Goal: Entertainment & Leisure: Consume media (video, audio)

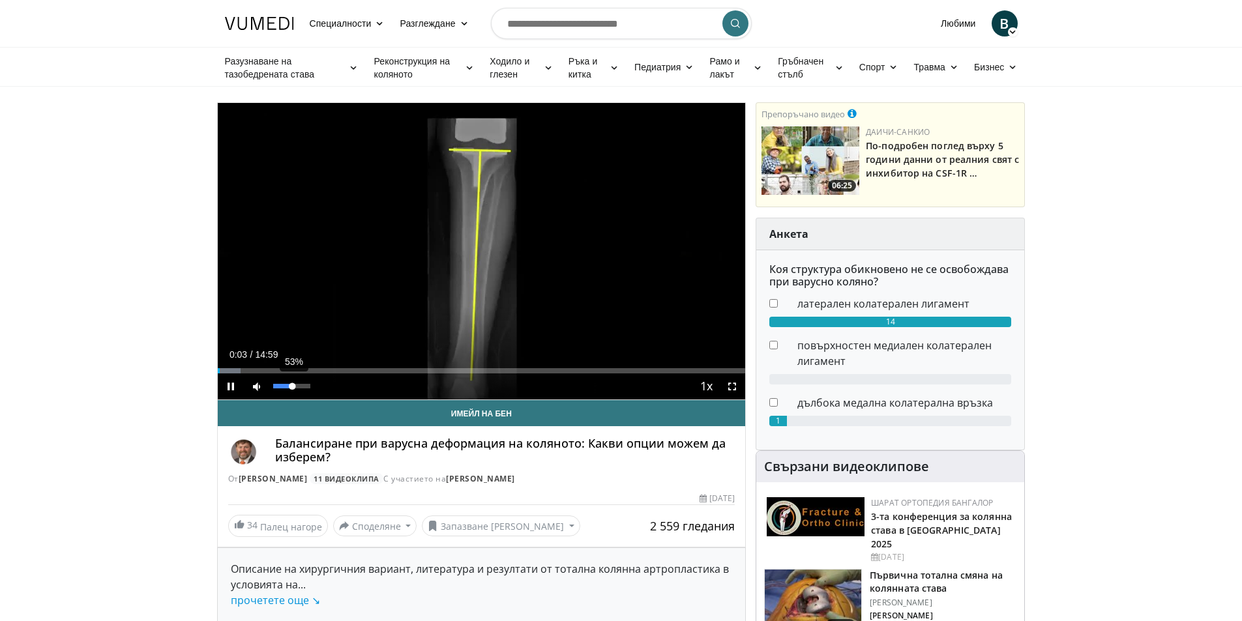
click at [293, 384] on div "53%" at bounding box center [291, 386] width 37 height 5
click at [248, 369] on div "Loaded : 5.51% 00:52 00:53" at bounding box center [482, 370] width 528 height 5
click at [258, 367] on div "Loaded : 11.13% 00:56 01:08" at bounding box center [482, 367] width 528 height 12
click at [732, 388] on span "Video Player" at bounding box center [732, 387] width 26 height 26
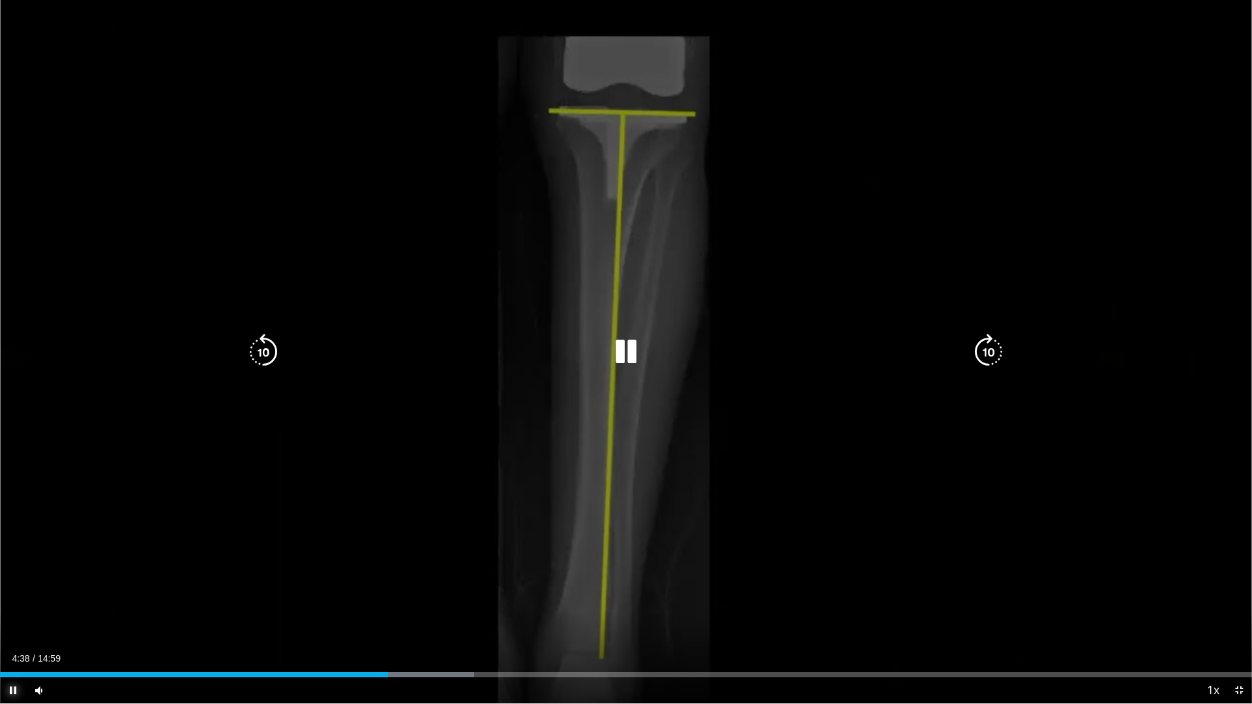
click at [12, 621] on span "Video Player" at bounding box center [13, 691] width 26 height 26
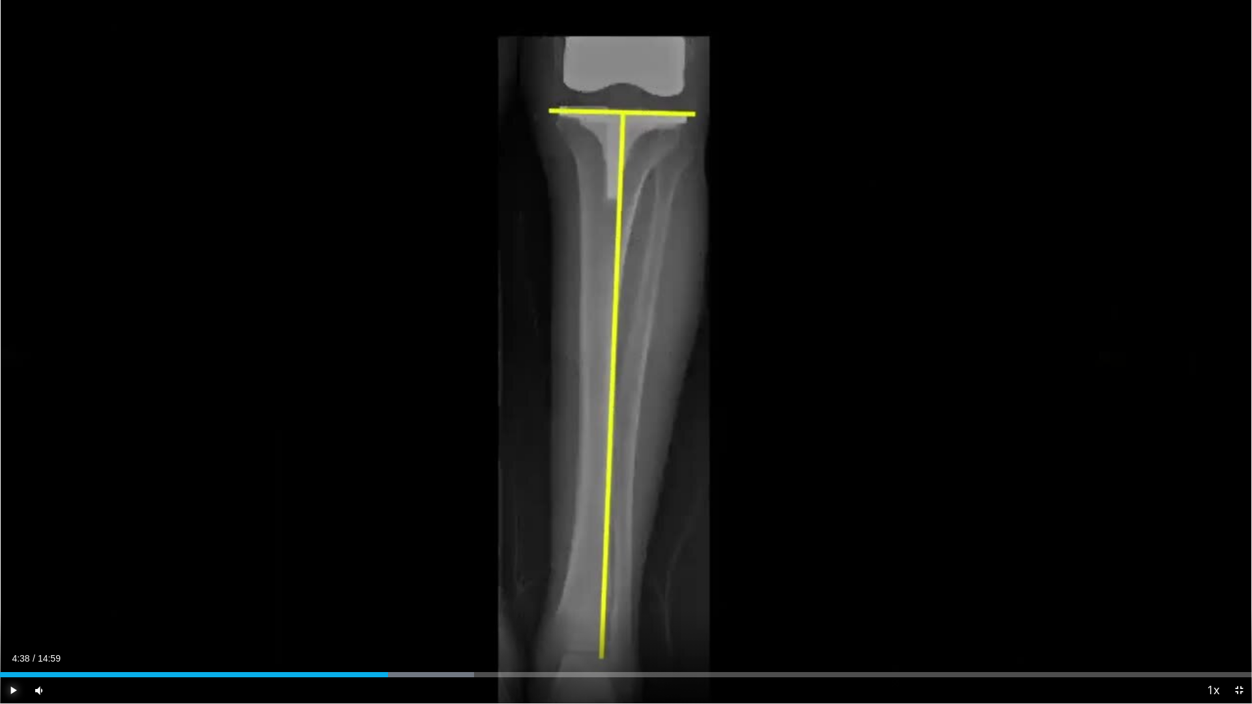
drag, startPoint x: 12, startPoint y: 690, endPoint x: 0, endPoint y: 704, distance: 18.5
drag, startPoint x: 0, startPoint y: 704, endPoint x: 705, endPoint y: 346, distance: 790.6
click at [705, 344] on div "10 seconds Tap to unmute" at bounding box center [626, 352] width 1252 height 704
click at [10, 621] on span "Video Player" at bounding box center [13, 691] width 26 height 26
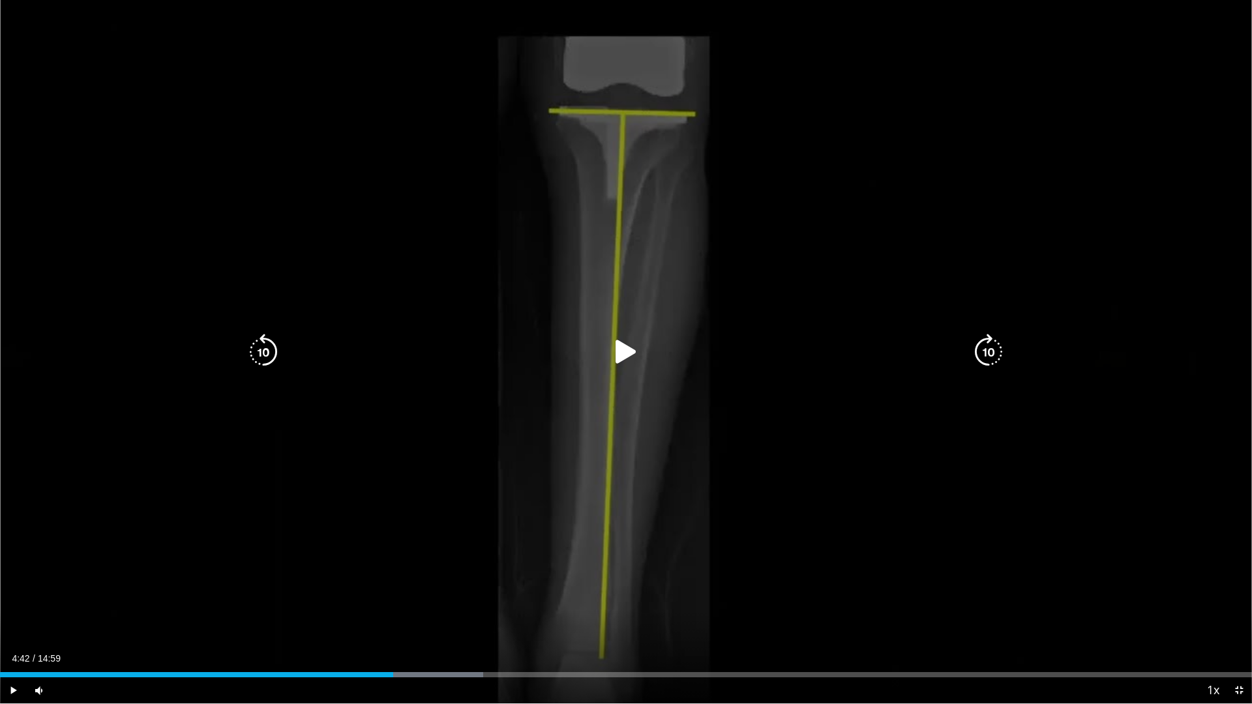
click at [629, 347] on icon "Video Player" at bounding box center [626, 352] width 37 height 37
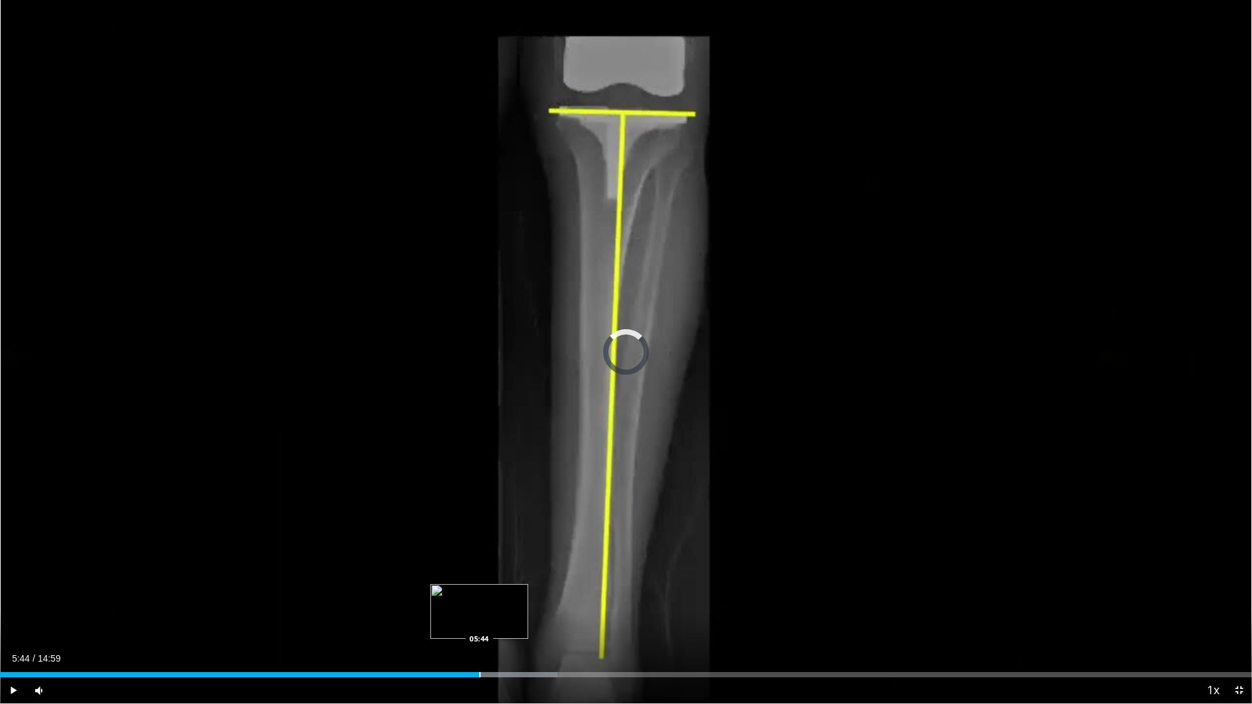
click at [479, 621] on div "Progress Bar" at bounding box center [479, 674] width 1 height 5
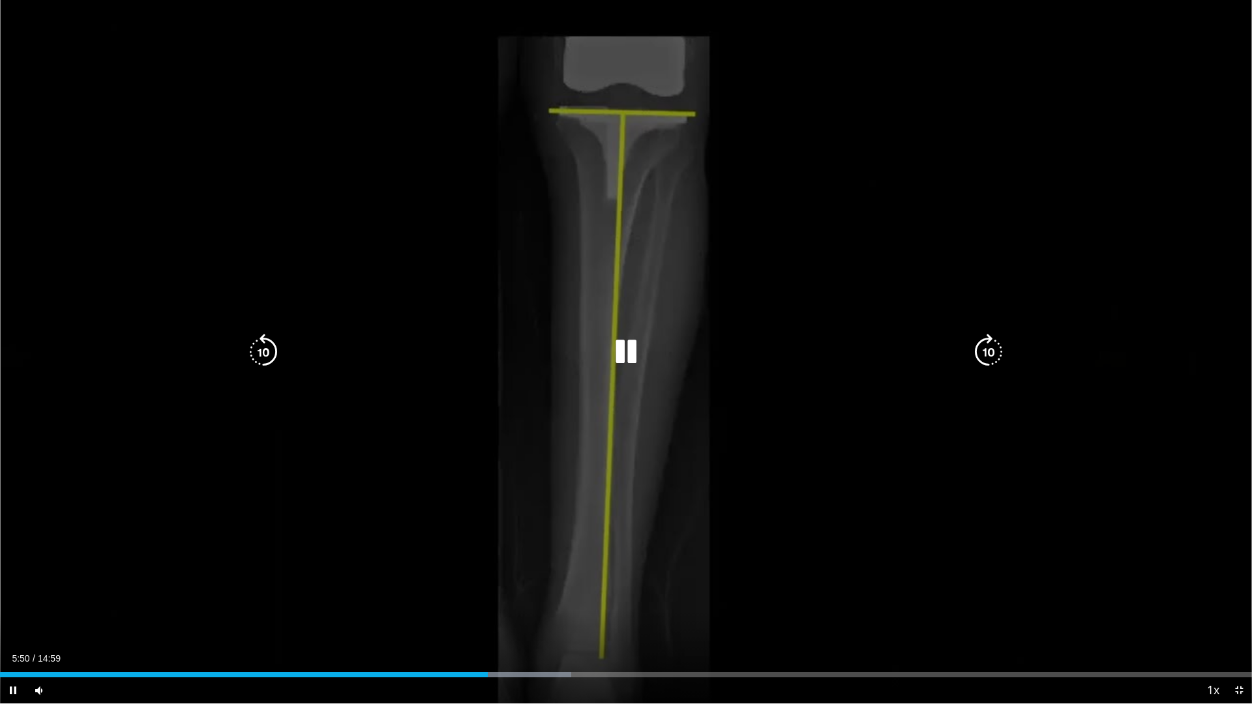
click at [494, 621] on div "Loaded : 45.64% 05:50 05:55" at bounding box center [626, 671] width 1252 height 12
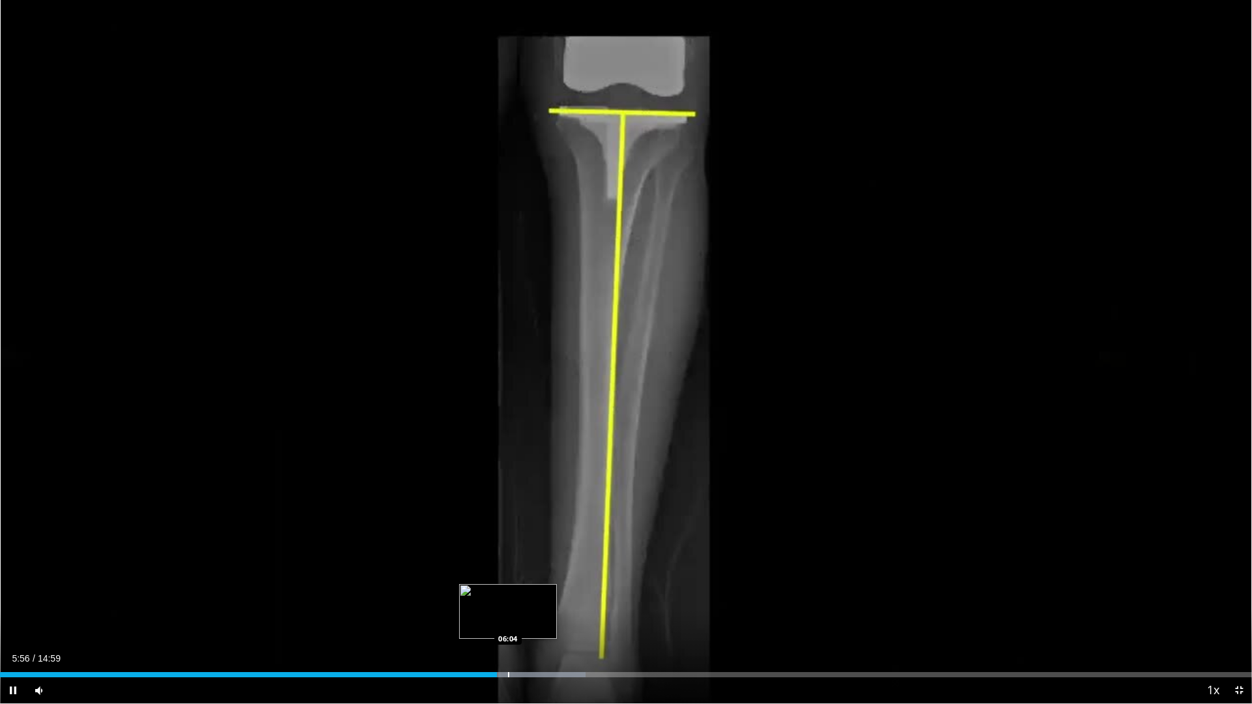
click at [508, 621] on div "Progress Bar" at bounding box center [508, 674] width 1 height 5
click at [544, 621] on div "Progress Bar" at bounding box center [544, 674] width 1 height 5
click at [554, 621] on div "Progress Bar" at bounding box center [553, 674] width 1 height 5
click at [571, 621] on div "Progress Bar" at bounding box center [571, 674] width 1 height 5
click at [580, 621] on div "Progress Bar" at bounding box center [580, 674] width 1 height 5
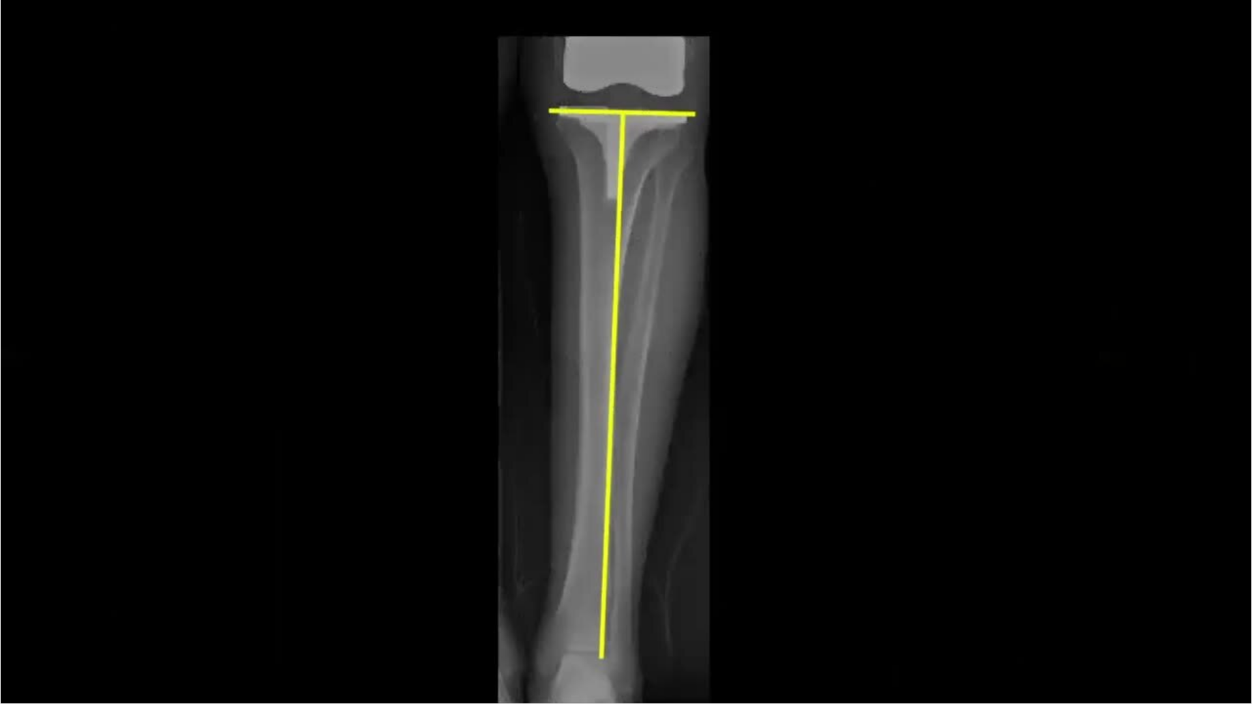
click at [593, 621] on video-js "**********" at bounding box center [626, 352] width 1252 height 704
click at [613, 621] on video-js "**********" at bounding box center [626, 352] width 1252 height 704
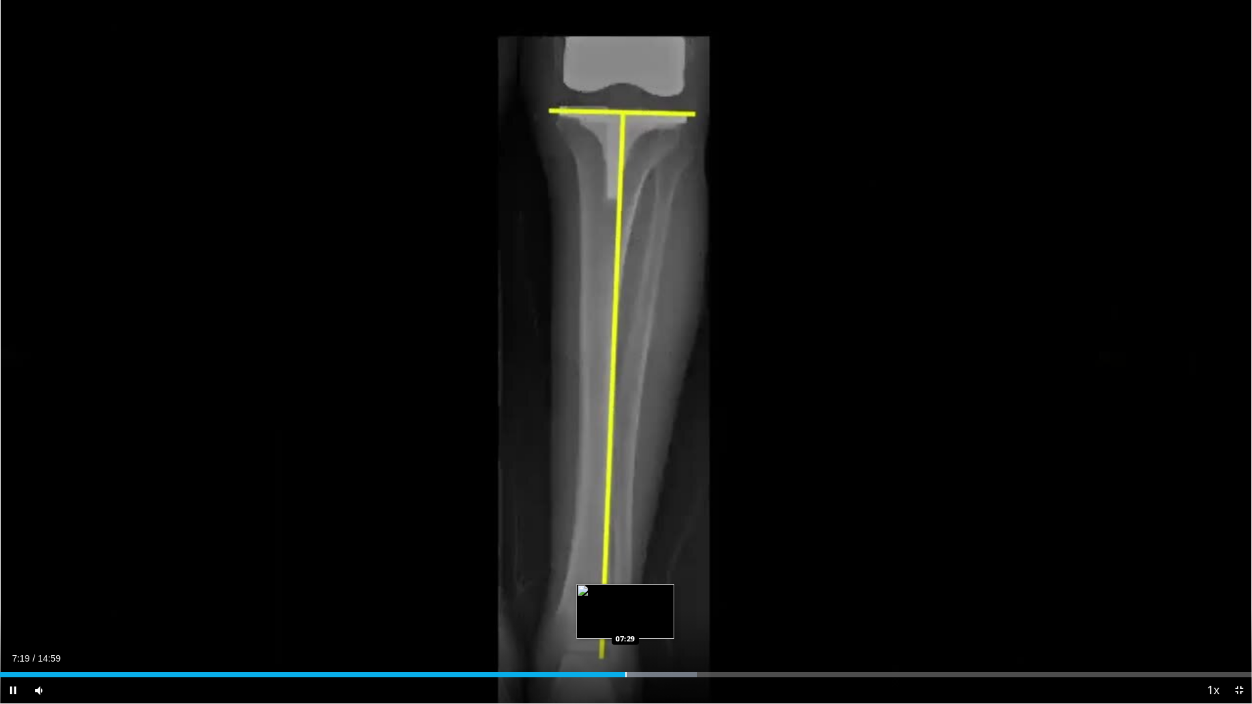
click at [626, 621] on div "Loaded : 55.66% 07:19 07:29" at bounding box center [626, 671] width 1252 height 12
click at [638, 621] on div "Progress Bar" at bounding box center [638, 674] width 1 height 5
click at [8, 621] on span "Video Player" at bounding box center [13, 691] width 26 height 26
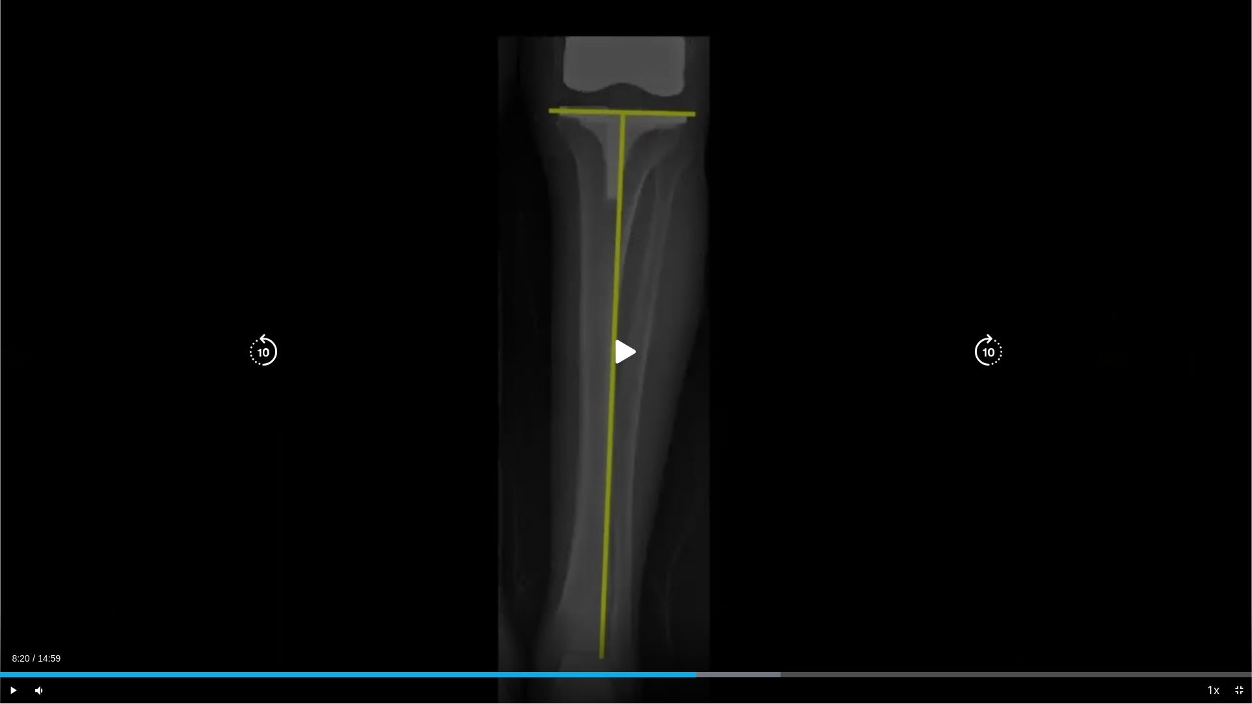
click at [619, 349] on icon "Video Player" at bounding box center [626, 352] width 37 height 37
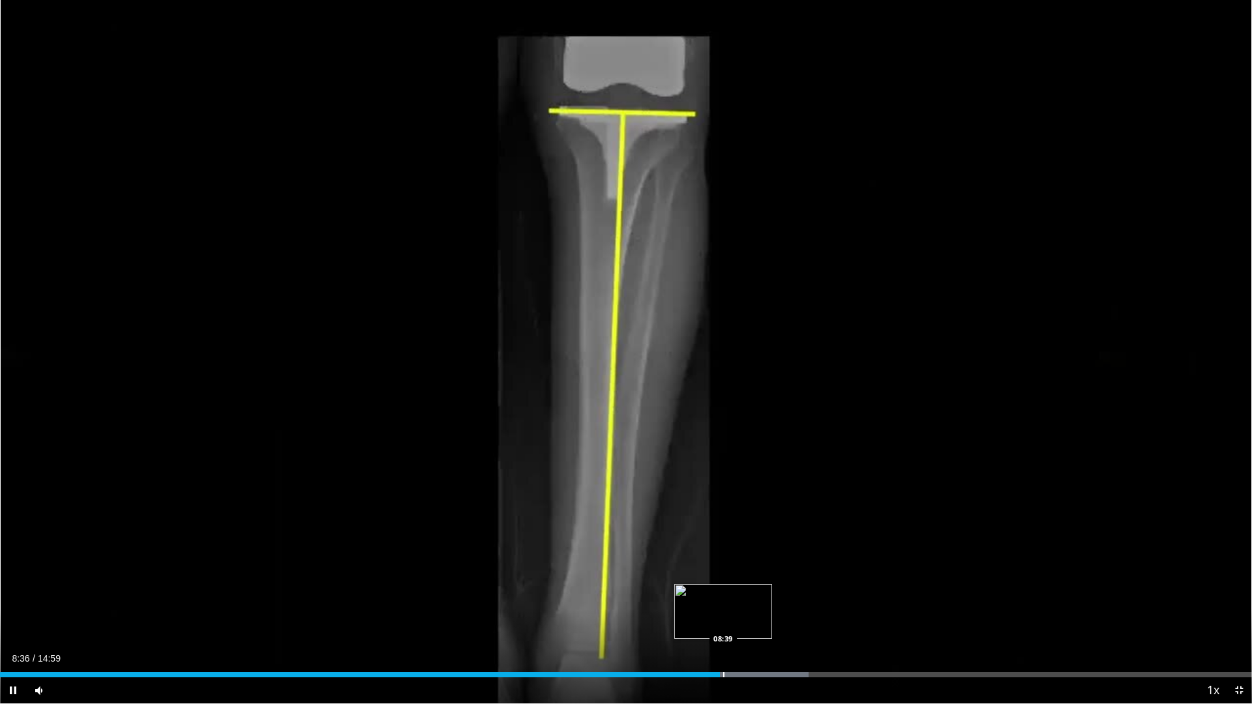
click at [723, 621] on div "Progress Bar" at bounding box center [723, 674] width 1 height 5
click at [736, 621] on div "Progress Bar" at bounding box center [736, 674] width 1 height 5
click at [768, 621] on div "Progress Bar" at bounding box center [768, 674] width 1 height 5
click at [778, 621] on div "Loaded : 68.39% 09:15 09:18" at bounding box center [626, 671] width 1252 height 12
click at [797, 621] on div "Progress Bar" at bounding box center [797, 674] width 1 height 5
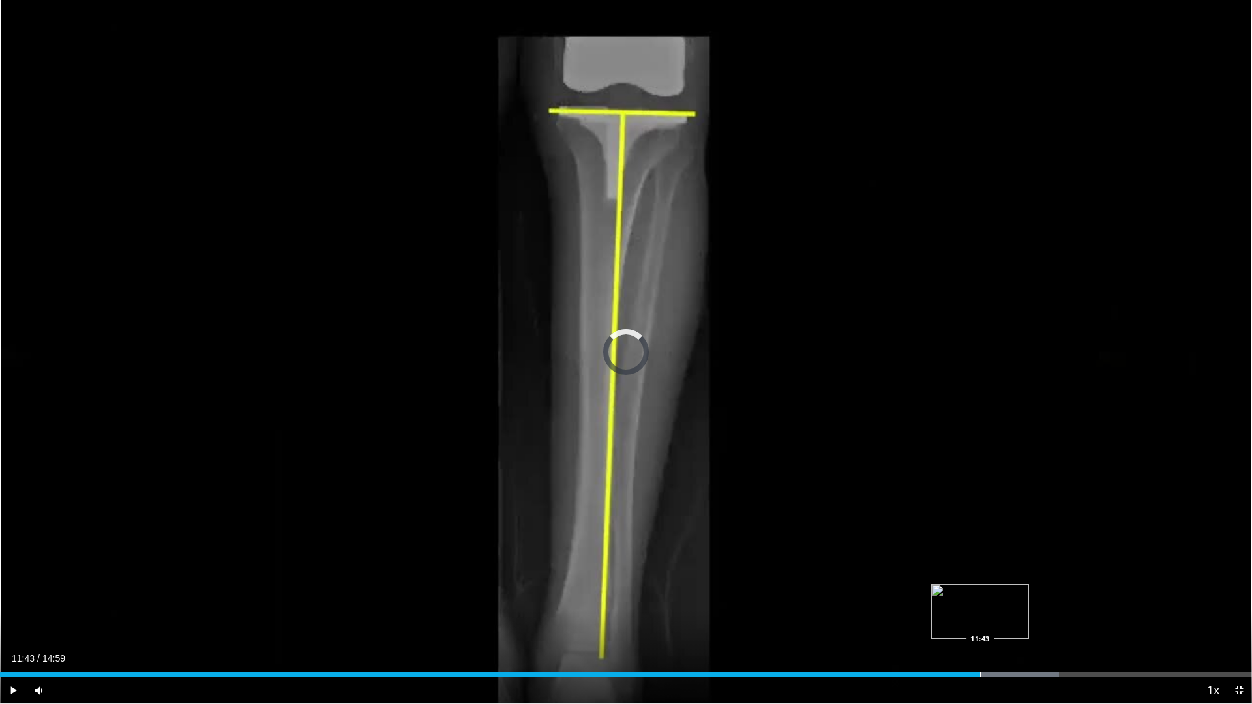
click at [980, 621] on div "Progress Bar" at bounding box center [980, 674] width 1 height 5
click at [12, 621] on span "Video Player" at bounding box center [13, 691] width 26 height 26
click at [14, 621] on span "Video Player" at bounding box center [13, 691] width 26 height 26
click at [11, 621] on span "Video Player" at bounding box center [13, 691] width 26 height 26
click at [1242, 621] on span "Video Player" at bounding box center [1239, 691] width 26 height 26
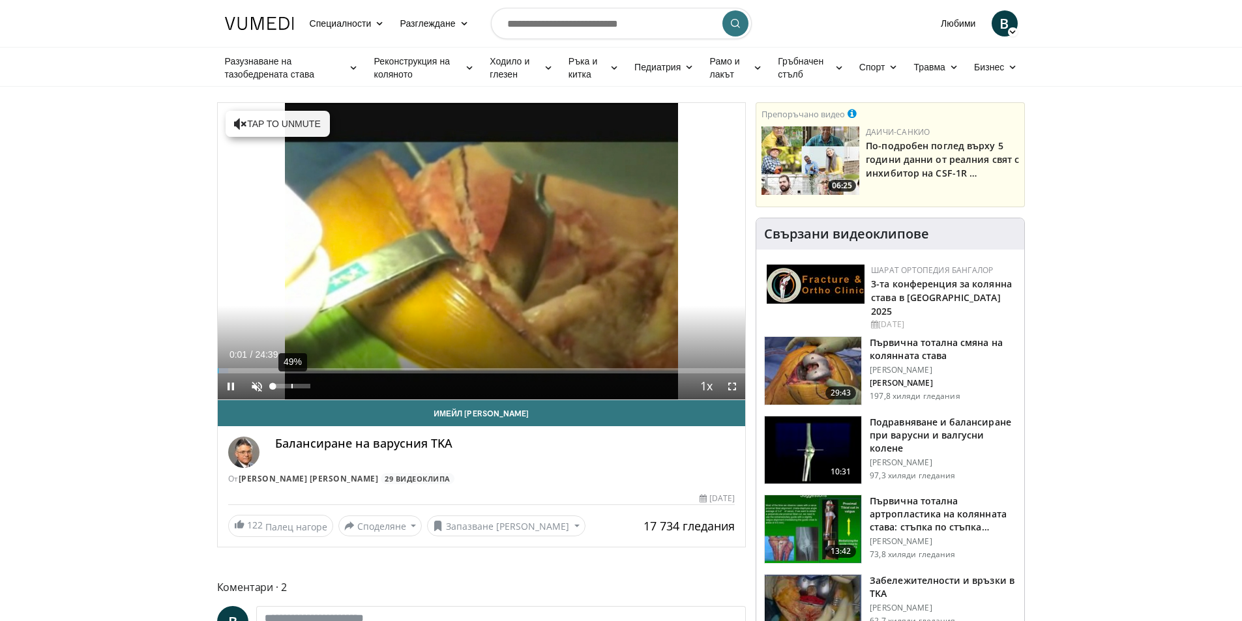
click at [292, 388] on div "49%" at bounding box center [291, 386] width 1 height 5
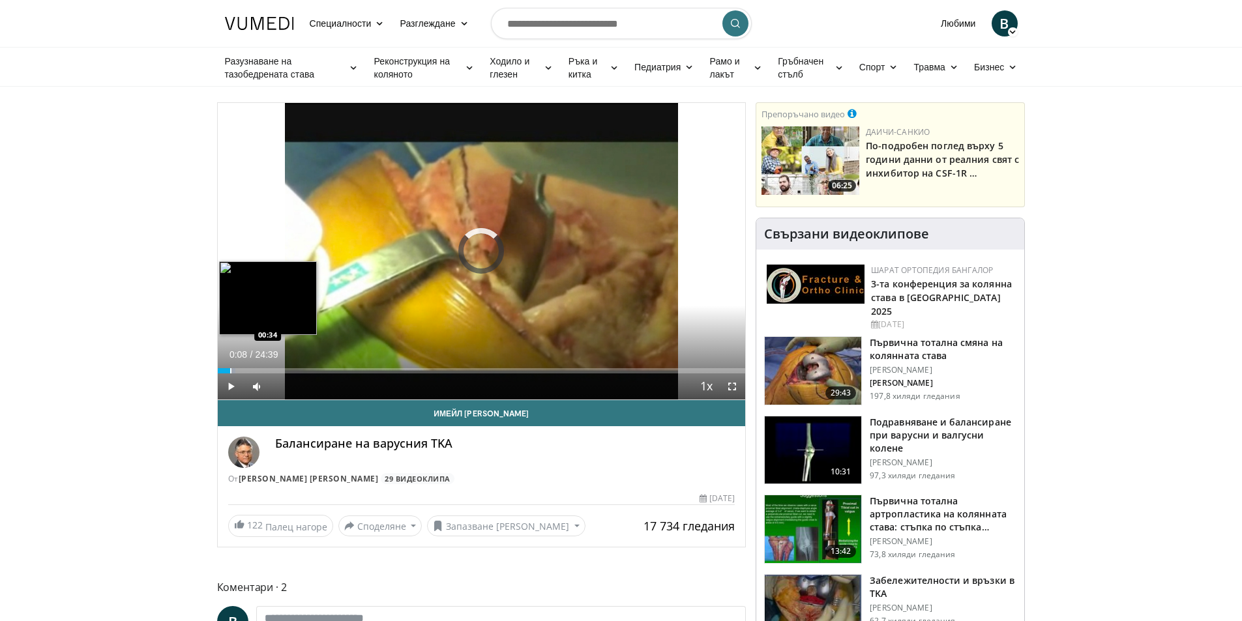
click at [230, 370] on div "Progress Bar" at bounding box center [230, 370] width 1 height 5
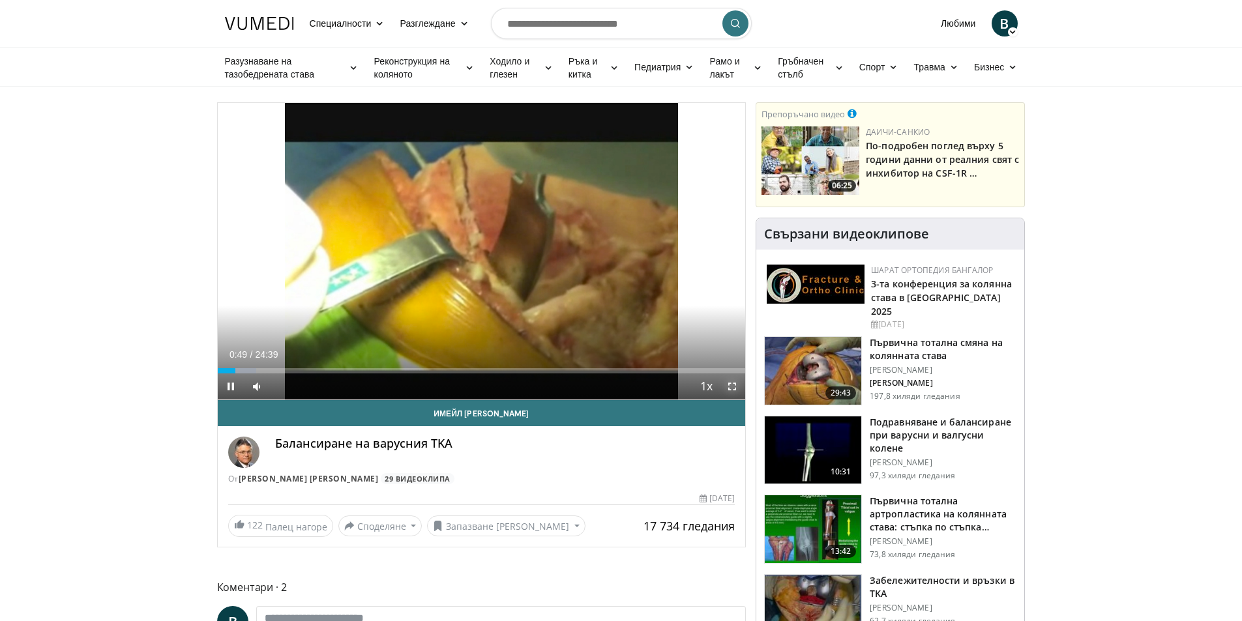
click at [730, 386] on span "Video Player" at bounding box center [732, 387] width 26 height 26
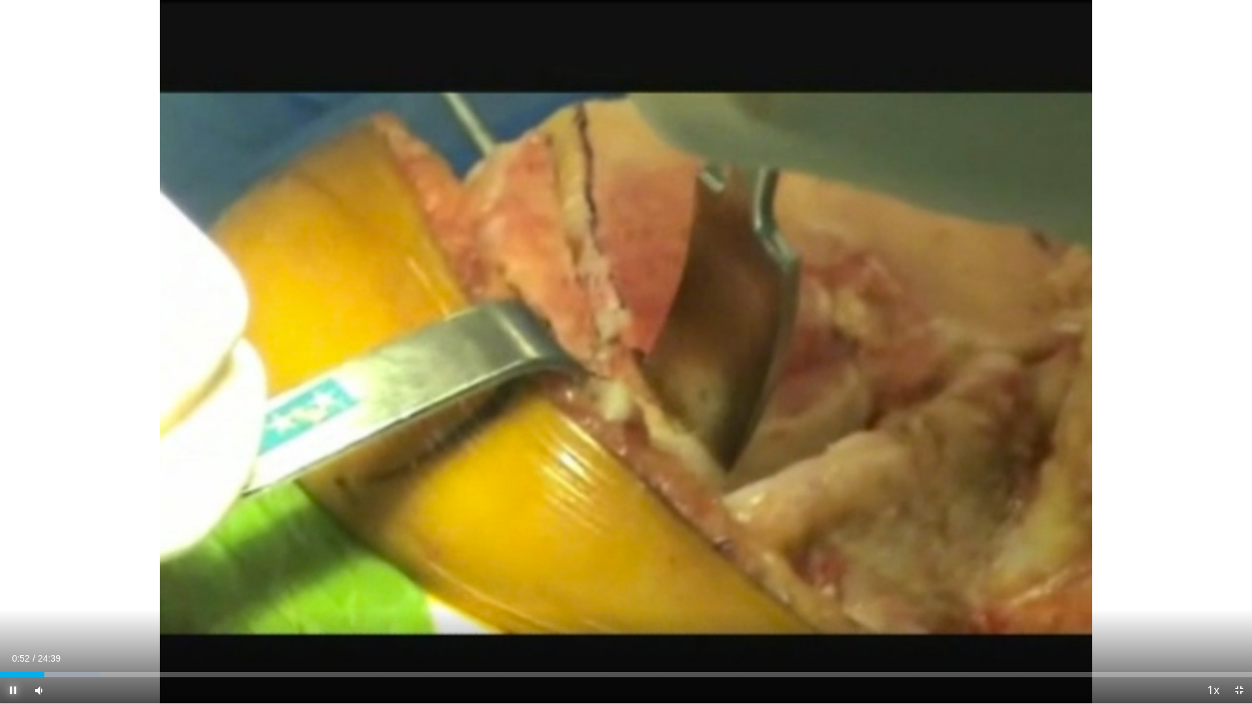
click at [7, 621] on span "Video Player" at bounding box center [13, 691] width 26 height 26
click at [1239, 621] on span "Video Player" at bounding box center [1239, 691] width 26 height 26
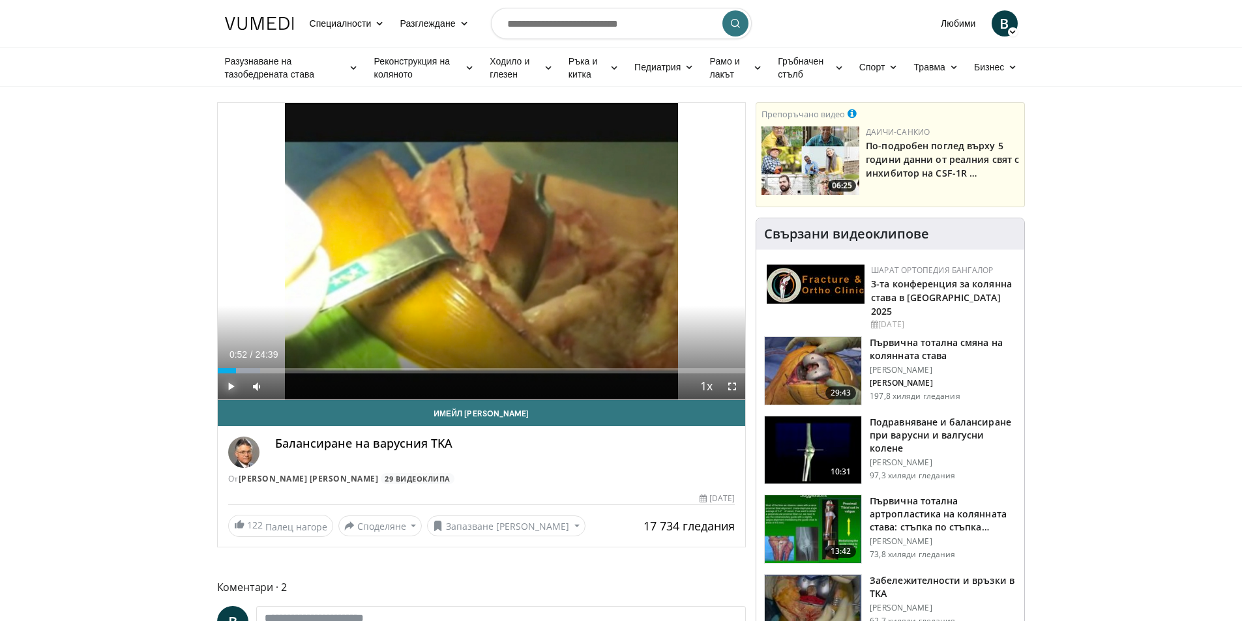
click at [225, 379] on span "Video Player" at bounding box center [231, 387] width 26 height 26
click at [734, 385] on span "Video Player" at bounding box center [732, 387] width 26 height 26
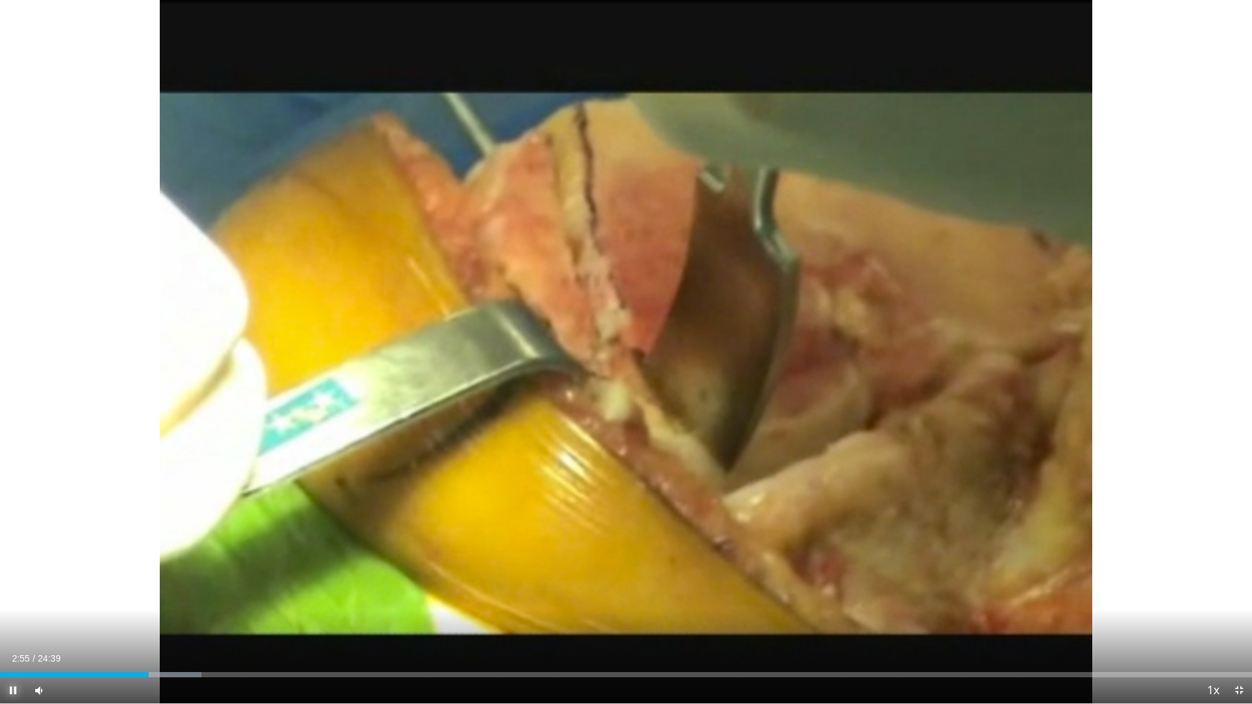
click at [10, 621] on span "Video Player" at bounding box center [13, 691] width 26 height 26
click at [14, 621] on span "Video Player" at bounding box center [13, 691] width 26 height 26
click at [1237, 621] on span "Video Player" at bounding box center [1239, 691] width 26 height 26
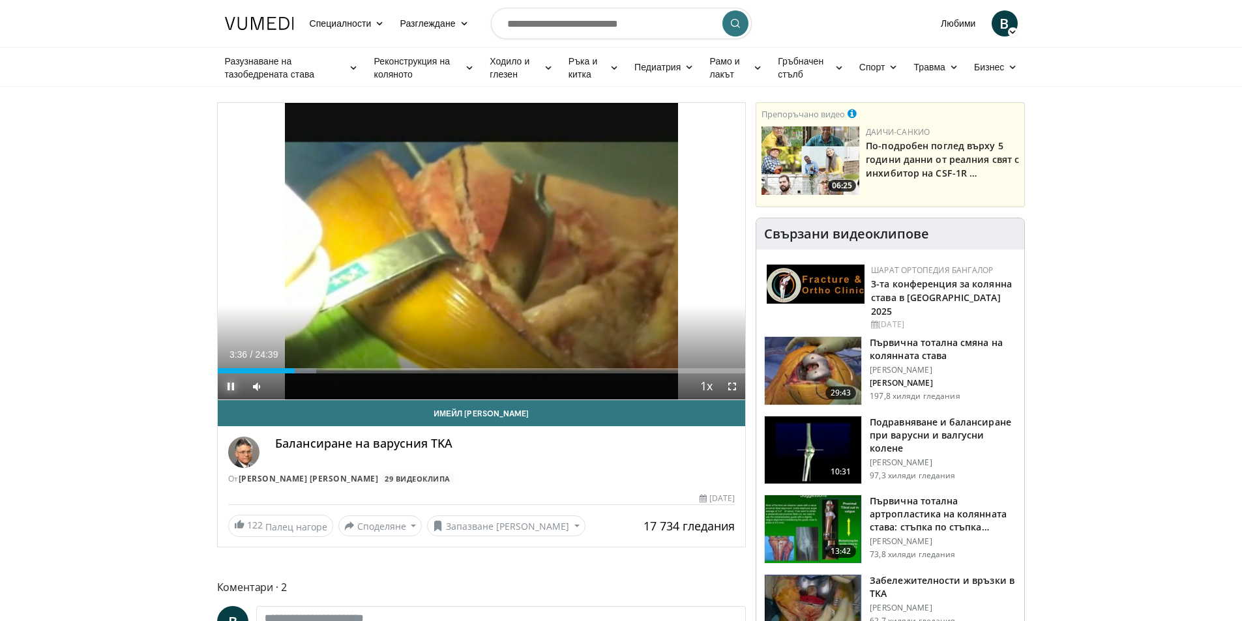
click at [229, 385] on video-js "**********" at bounding box center [482, 251] width 528 height 297
click at [229, 385] on span "Video Player" at bounding box center [231, 387] width 26 height 26
click at [231, 384] on span "Video Player" at bounding box center [231, 387] width 26 height 26
click at [308, 368] on div "Progress Bar" at bounding box center [308, 370] width 1 height 5
click at [314, 369] on div "Progress Bar" at bounding box center [314, 370] width 1 height 5
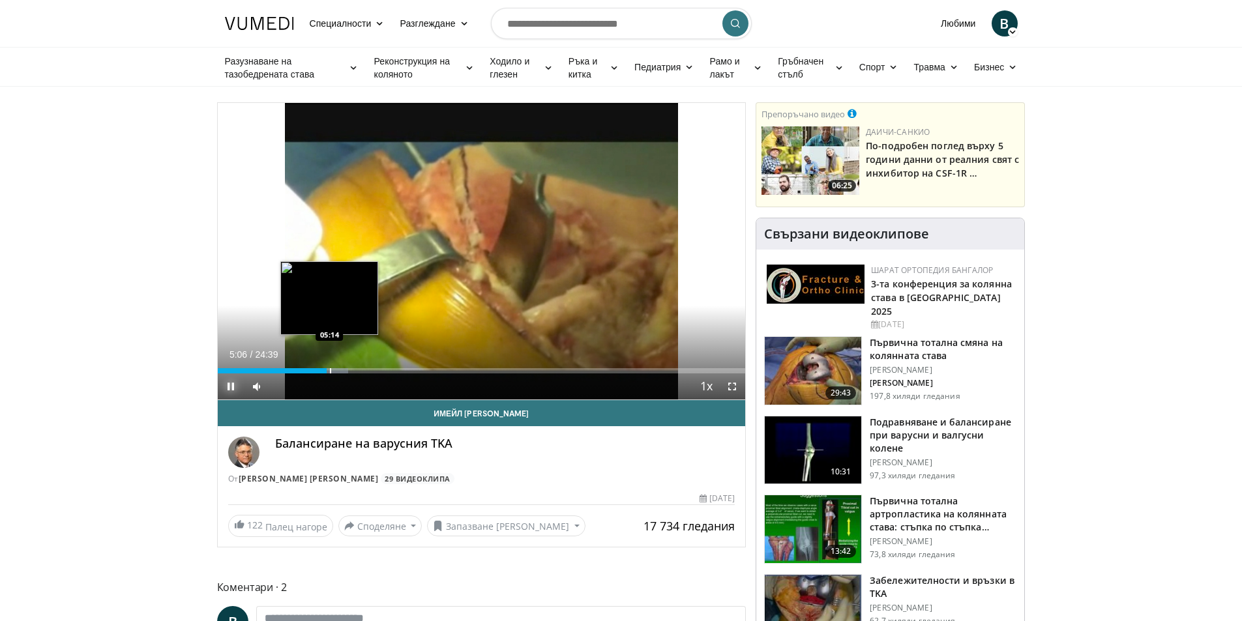
click at [329, 369] on div "Progress Bar" at bounding box center [331, 370] width 35 height 5
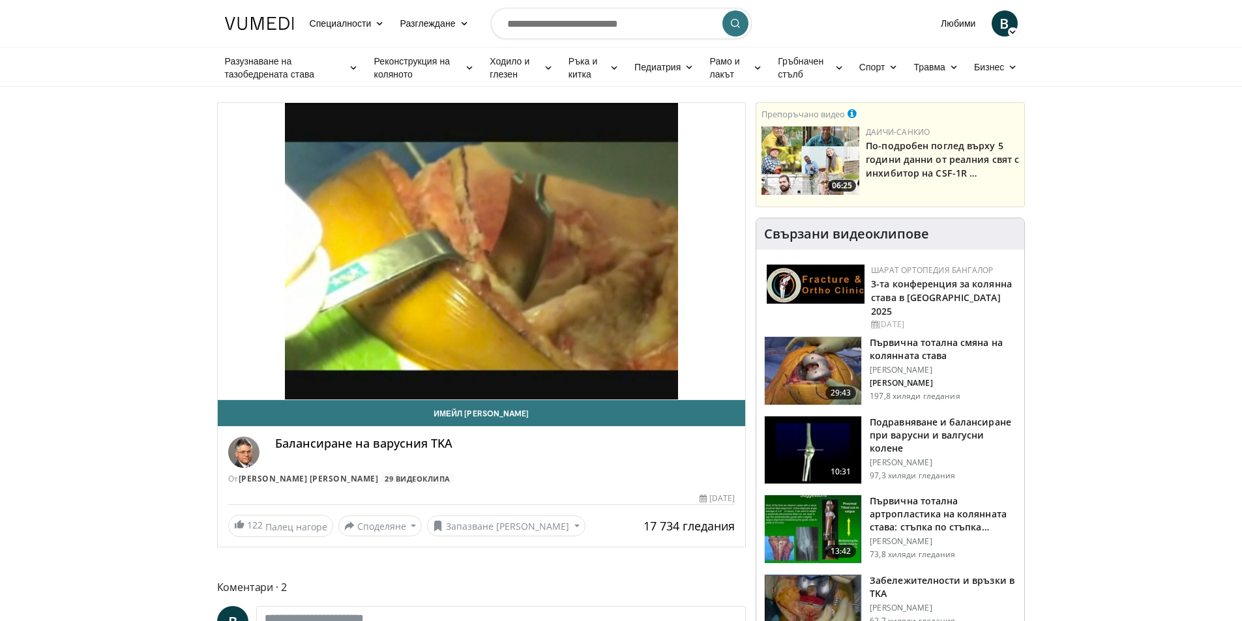
click at [334, 368] on video-js "**********" at bounding box center [482, 251] width 528 height 297
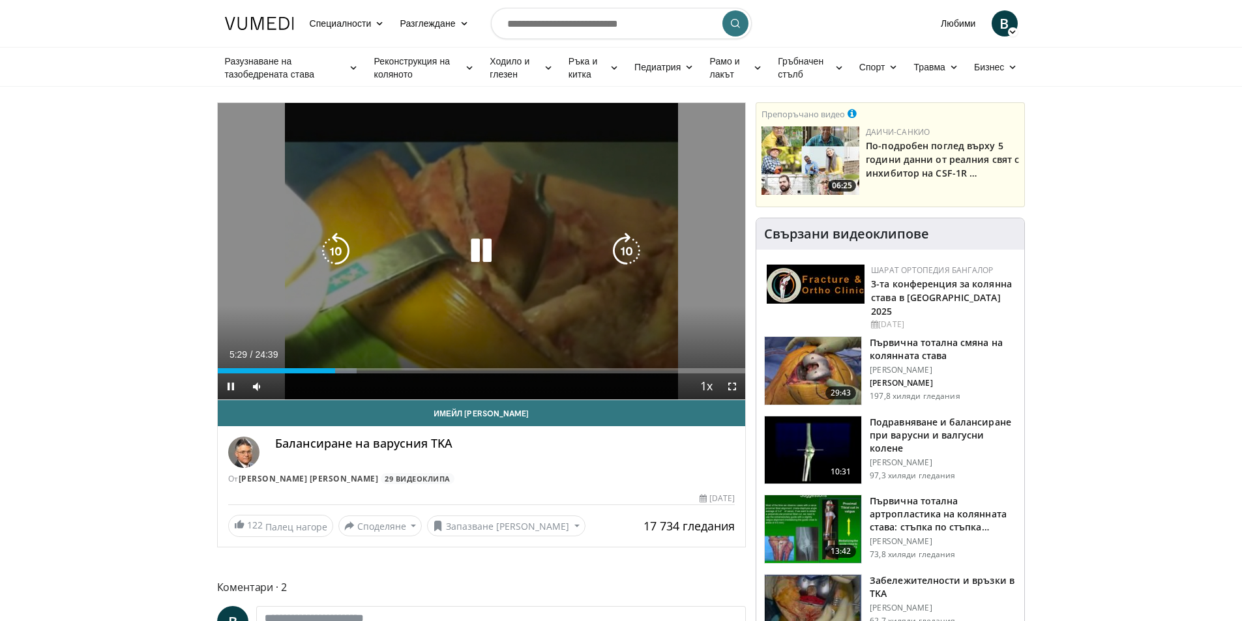
click at [345, 370] on div "Progress Bar" at bounding box center [339, 370] width 33 height 5
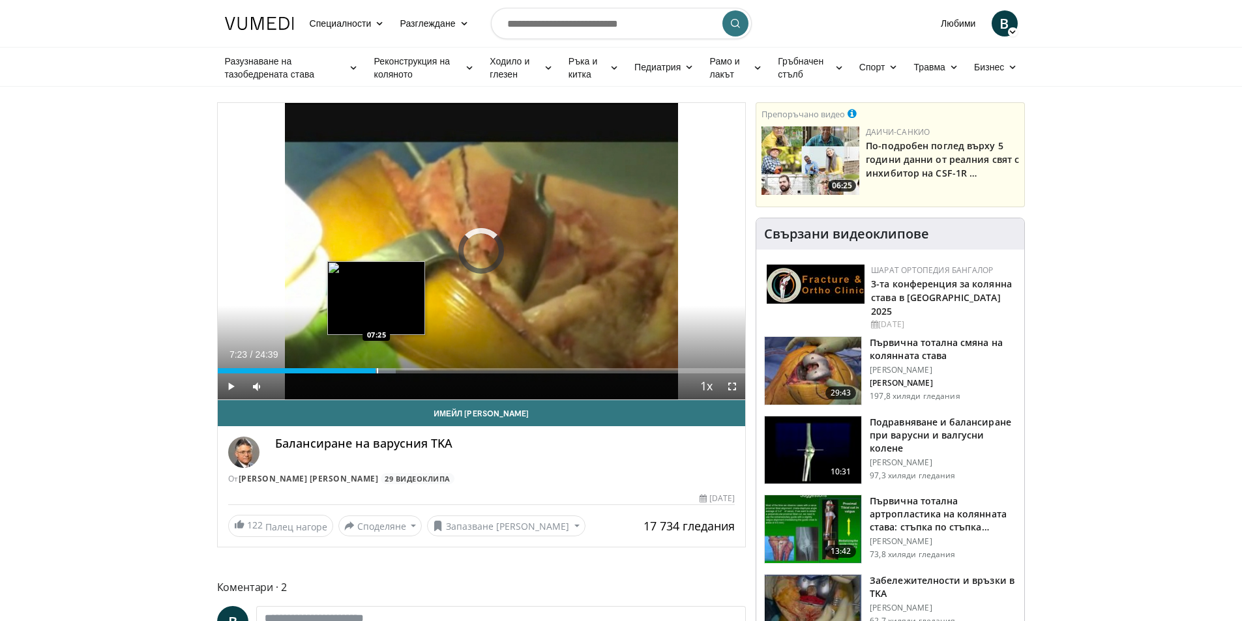
click at [377, 370] on div "Progress Bar" at bounding box center [377, 370] width 1 height 5
click at [382, 370] on div "Progress Bar" at bounding box center [382, 370] width 1 height 5
click at [387, 370] on div "Progress Bar" at bounding box center [387, 370] width 1 height 5
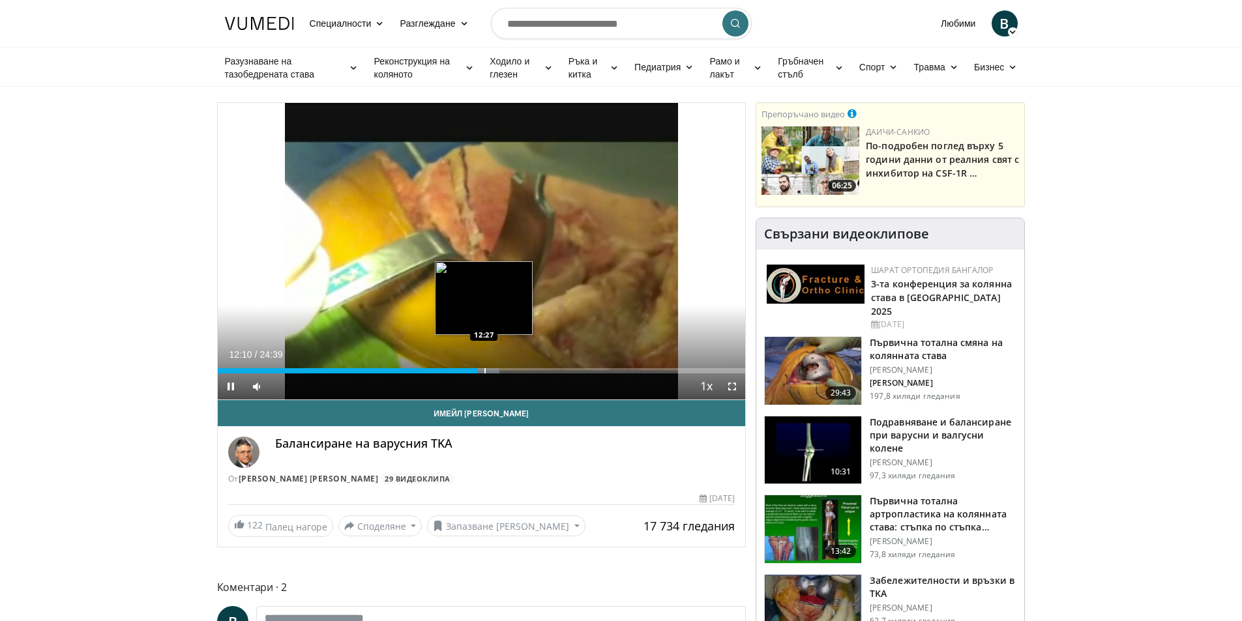
click at [484, 366] on div "Loaded : 53.38% 12:10 12:27" at bounding box center [482, 367] width 528 height 12
click at [503, 369] on div "Progress Bar" at bounding box center [503, 370] width 1 height 5
click at [509, 366] on video-js "**********" at bounding box center [482, 251] width 528 height 297
click at [515, 371] on div "Progress Bar" at bounding box center [515, 370] width 1 height 5
click at [520, 366] on div "Loaded : 59.46% 14:09 14:09" at bounding box center [482, 367] width 528 height 12
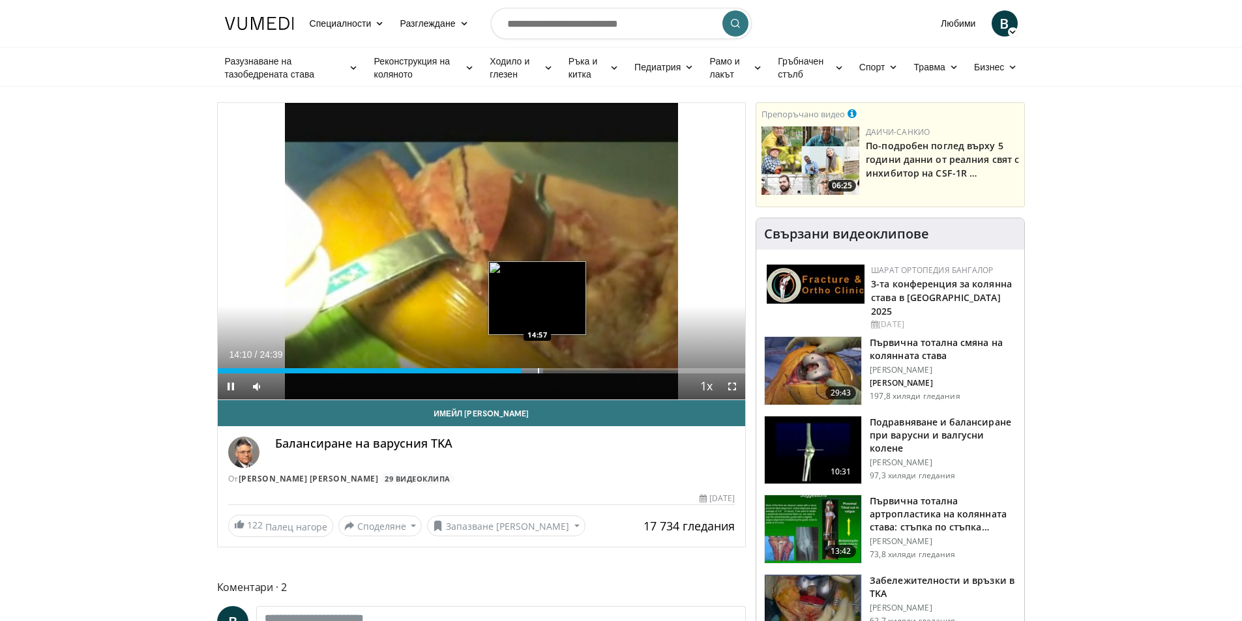
click at [537, 367] on div "Loaded : 61.66% 14:10 14:57" at bounding box center [482, 367] width 528 height 12
click at [550, 368] on div "Progress Bar" at bounding box center [550, 370] width 1 height 5
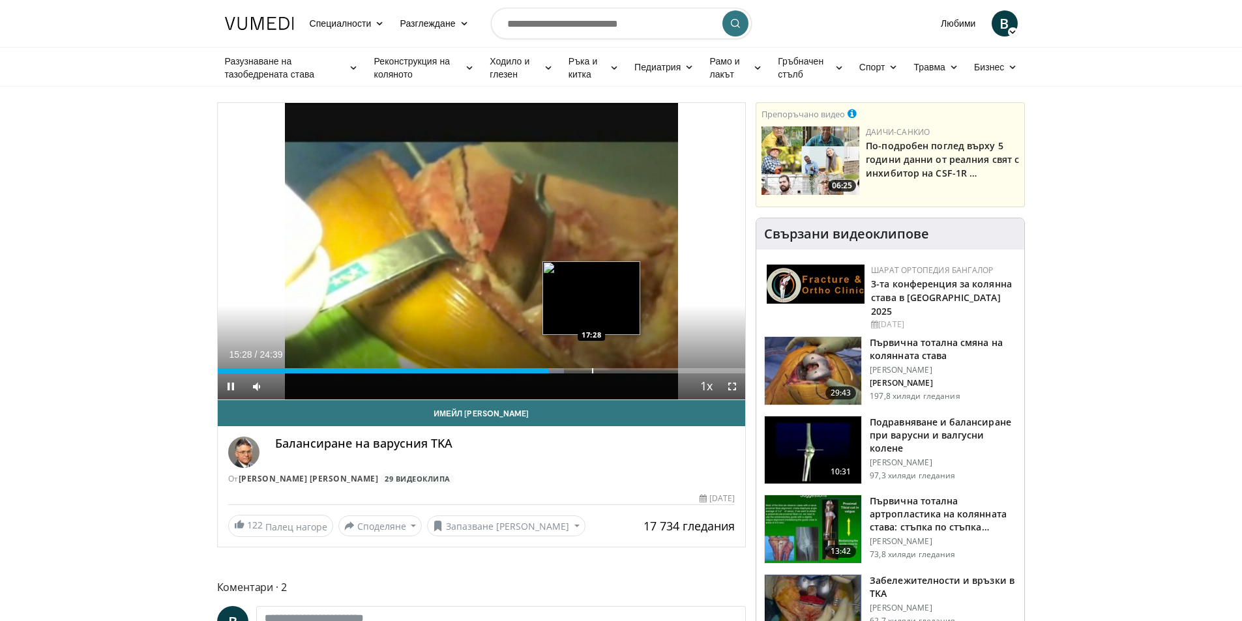
click at [592, 368] on div "Progress Bar" at bounding box center [592, 370] width 1 height 5
